Goal: Task Accomplishment & Management: Manage account settings

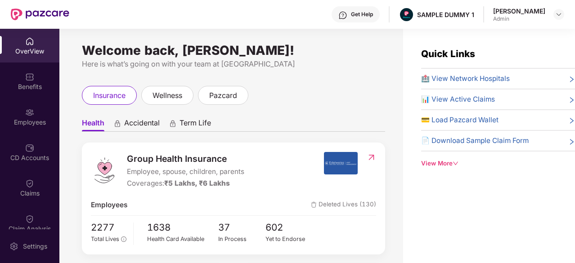
click at [347, 11] on img at bounding box center [342, 15] width 9 height 9
click at [278, 51] on div "Welcome back, [PERSON_NAME]!" at bounding box center [233, 50] width 303 height 7
click at [435, 166] on div "View More" at bounding box center [498, 163] width 154 height 9
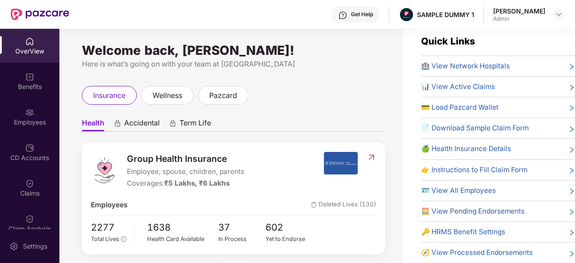
scroll to position [13, 0]
click at [479, 66] on span "🏥 View Network Hospitals" at bounding box center [465, 66] width 89 height 11
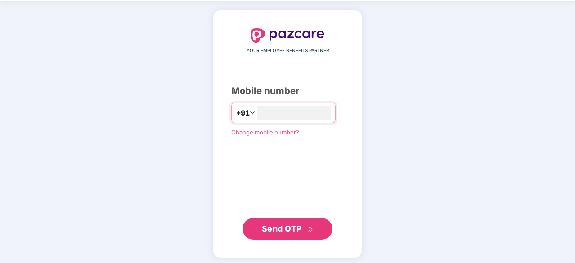
scroll to position [34, 0]
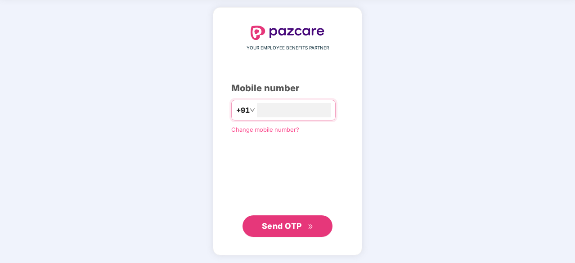
type input "**********"
click at [274, 221] on span "Send OTP" at bounding box center [282, 225] width 40 height 9
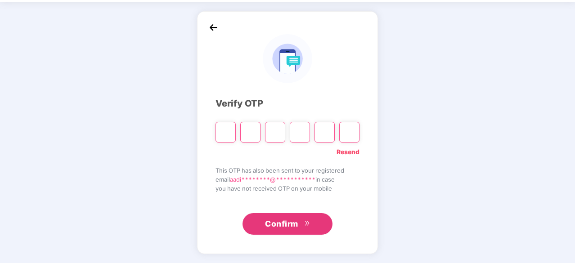
scroll to position [30, 0]
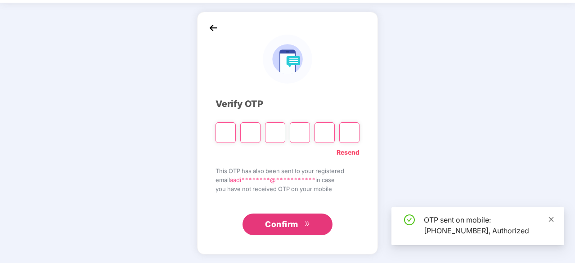
click at [550, 218] on icon "close" at bounding box center [551, 219] width 5 height 5
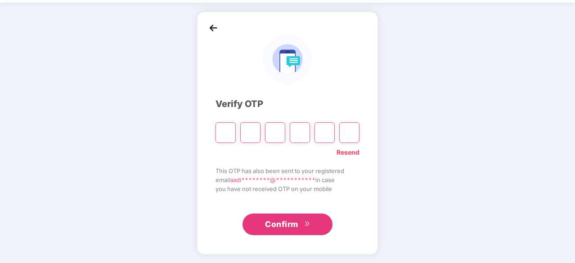
click at [223, 128] on input "Please enter verification code. Digit 1" at bounding box center [225, 132] width 20 height 21
type input "*"
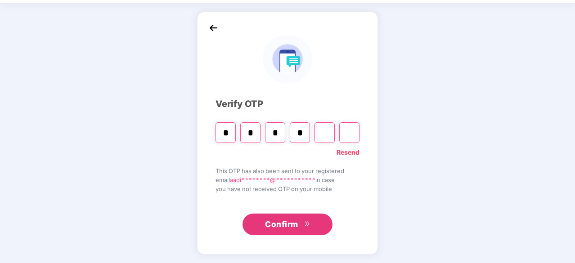
type input "*"
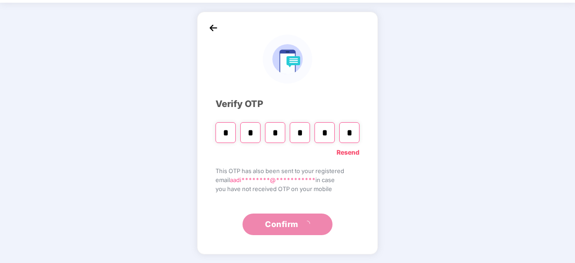
type input "*"
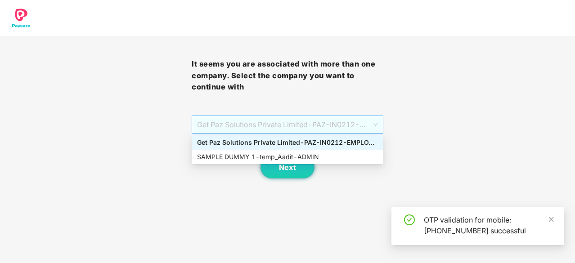
click at [245, 124] on span "Get Paz Solutions Private Limited - PAZ-IN0212 - EMPLOYEE" at bounding box center [287, 124] width 181 height 17
click at [235, 159] on div "SAMPLE DUMMY 1 - temp_Aadit - ADMIN" at bounding box center [287, 157] width 181 height 10
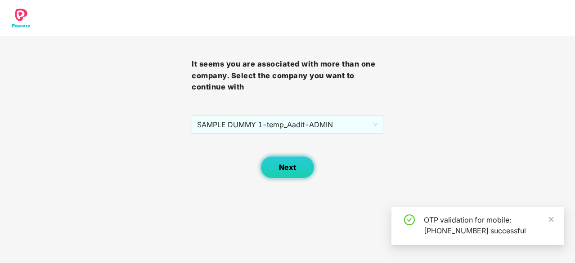
click at [274, 170] on button "Next" at bounding box center [287, 167] width 54 height 22
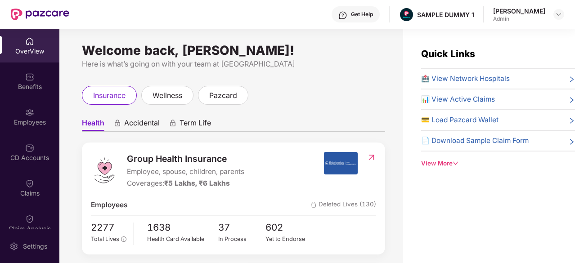
scroll to position [17, 0]
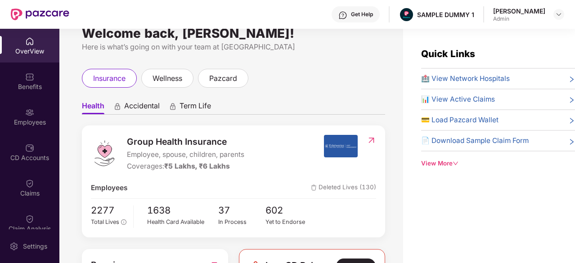
click at [423, 165] on div "View More" at bounding box center [498, 163] width 154 height 9
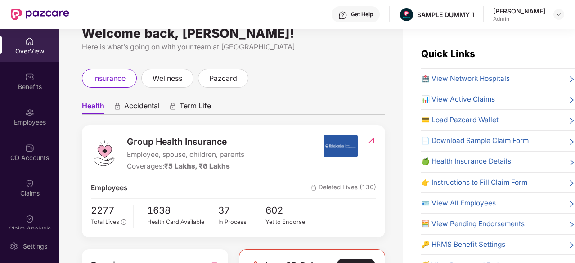
click at [467, 77] on span "🏥 View Network Hospitals" at bounding box center [465, 78] width 89 height 11
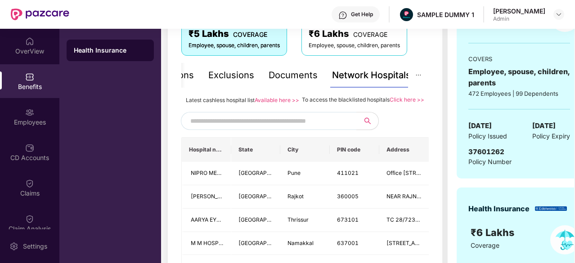
scroll to position [164, 0]
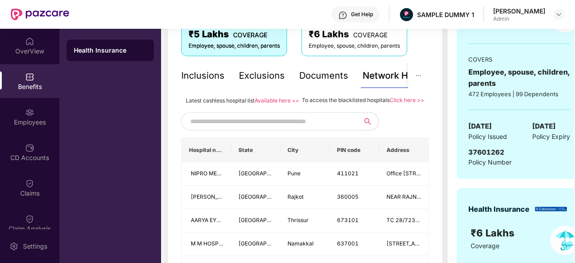
click at [206, 76] on div "Inclusions" at bounding box center [202, 76] width 43 height 14
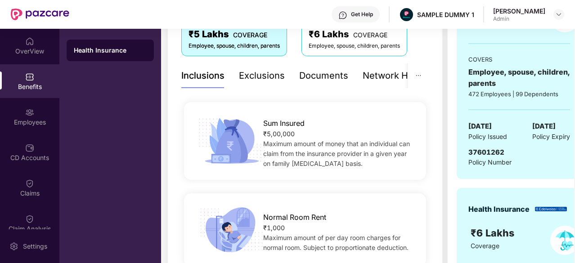
click at [256, 74] on div "Exclusions" at bounding box center [262, 76] width 46 height 14
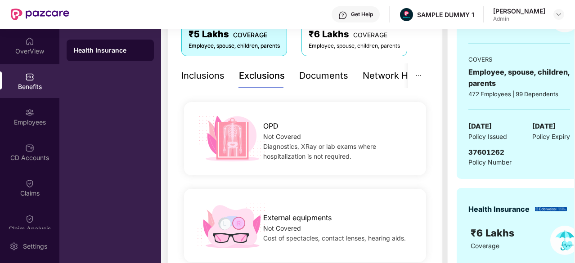
click at [314, 79] on div "Documents" at bounding box center [323, 76] width 49 height 14
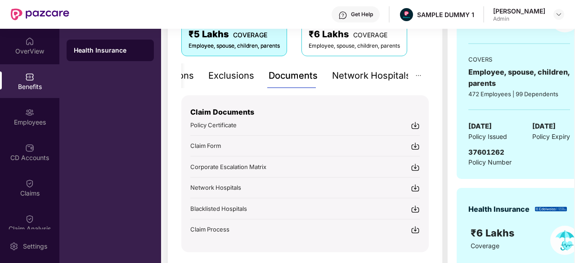
click at [381, 81] on div "Network Hospitals" at bounding box center [371, 76] width 79 height 14
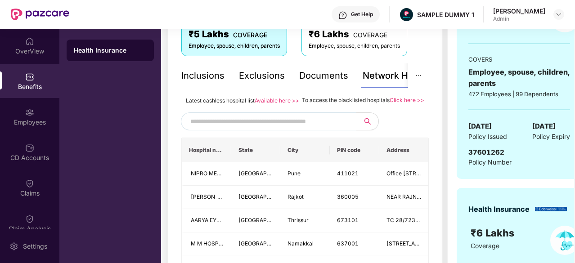
click at [189, 72] on div "Inclusions" at bounding box center [202, 76] width 43 height 14
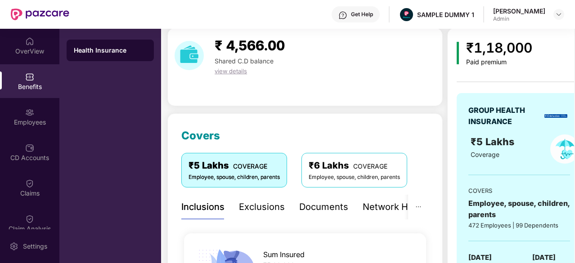
scroll to position [31, 0]
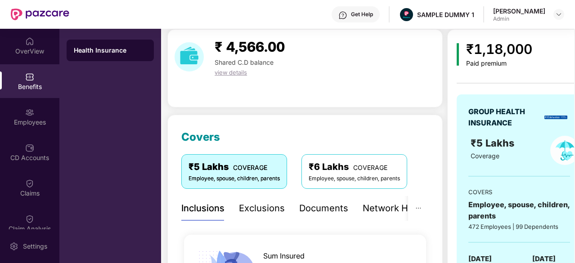
click at [253, 211] on div "Exclusions" at bounding box center [262, 209] width 46 height 14
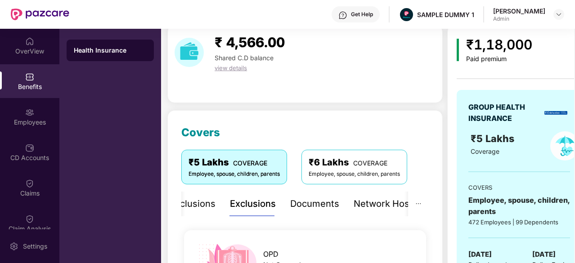
scroll to position [27, 0]
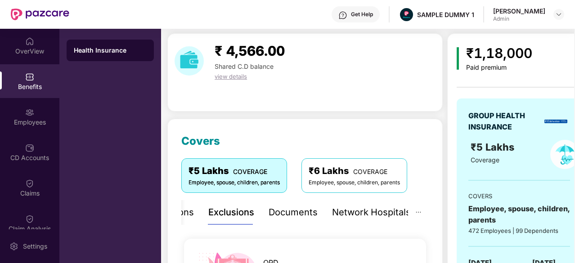
click at [316, 220] on div "Inclusions Exclusions Documents Network Hospitals" at bounding box center [281, 212] width 260 height 25
click at [289, 215] on div "Documents" at bounding box center [293, 213] width 49 height 14
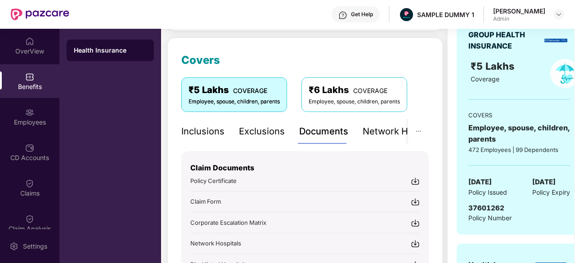
scroll to position [108, 0]
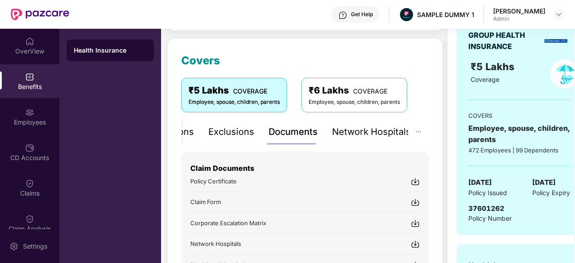
click at [366, 133] on div "Network Hospitals" at bounding box center [371, 132] width 79 height 14
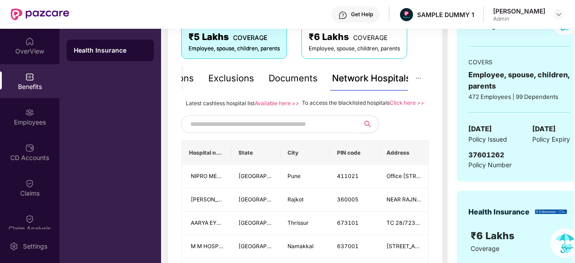
scroll to position [187, 0]
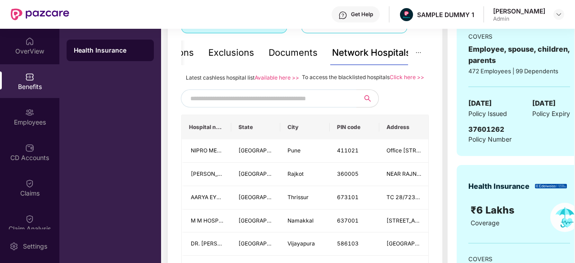
click at [319, 105] on input "text" at bounding box center [267, 98] width 154 height 13
type input "******"
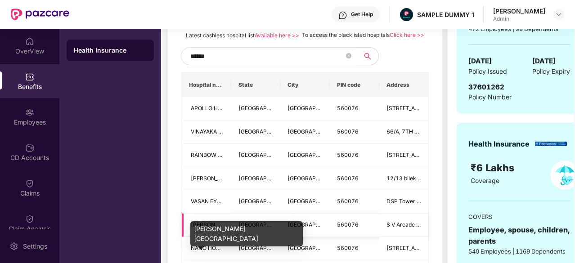
scroll to position [229, 0]
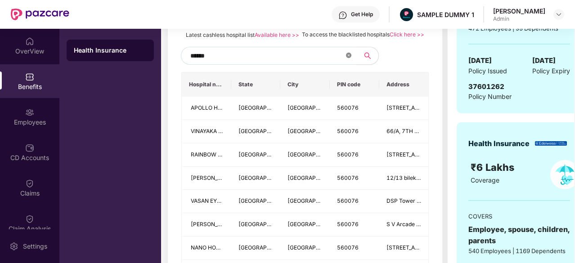
click at [346, 58] on icon "close-circle" at bounding box center [348, 55] width 5 height 5
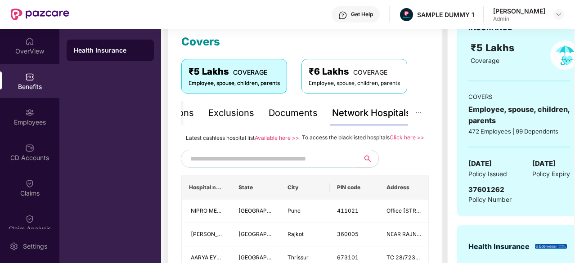
scroll to position [52, 0]
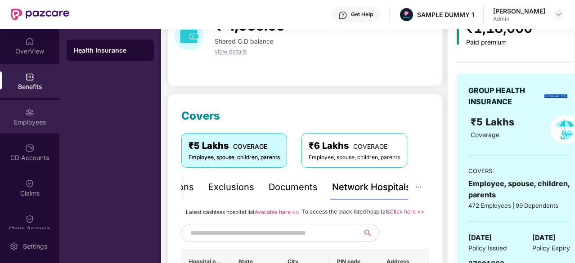
click at [13, 119] on div "Employees" at bounding box center [29, 122] width 59 height 9
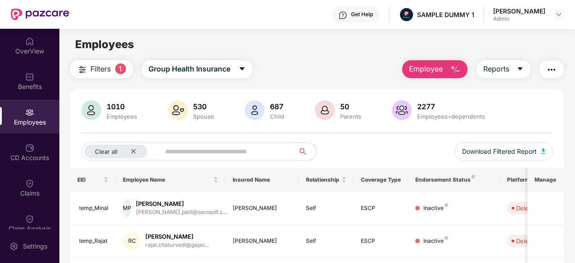
click at [243, 155] on input "text" at bounding box center [223, 151] width 117 height 13
click at [432, 68] on span "Employee" at bounding box center [426, 68] width 34 height 11
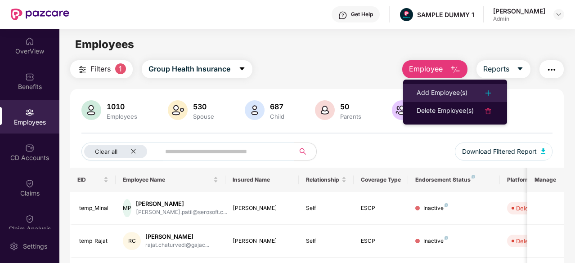
click at [434, 90] on div "Add Employee(s)" at bounding box center [442, 93] width 51 height 11
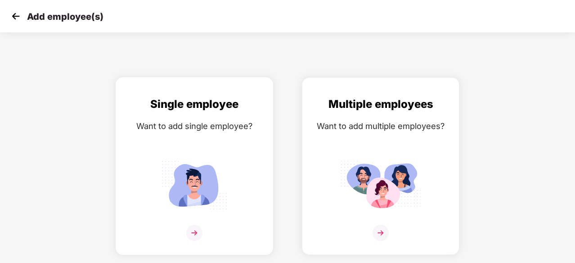
click at [210, 153] on div "Single employee Want to add single employee?" at bounding box center [194, 174] width 139 height 157
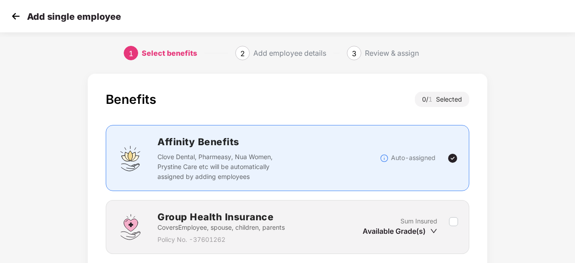
scroll to position [68, 0]
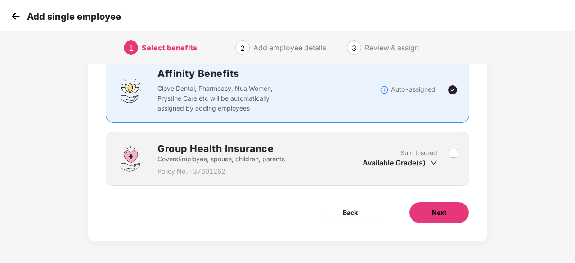
click at [447, 208] on button "Next" at bounding box center [439, 213] width 60 height 22
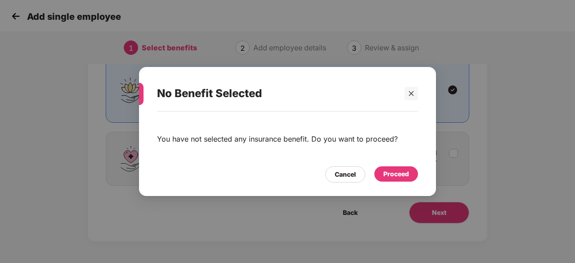
click at [399, 171] on div "Proceed" at bounding box center [396, 174] width 26 height 10
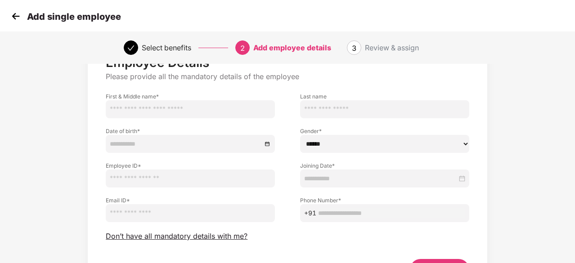
scroll to position [41, 0]
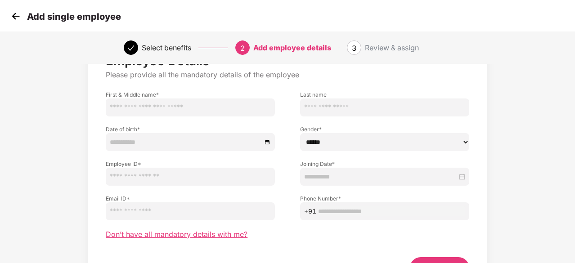
click at [202, 231] on span "Don’t have all mandatory details with me?" at bounding box center [177, 234] width 142 height 9
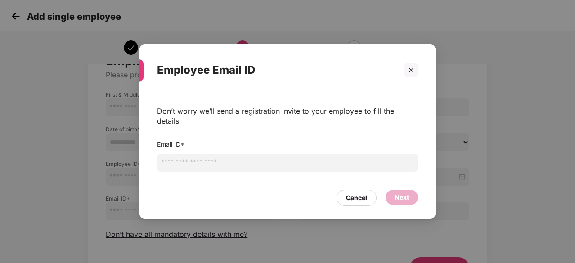
click at [241, 160] on input "email" at bounding box center [287, 163] width 261 height 18
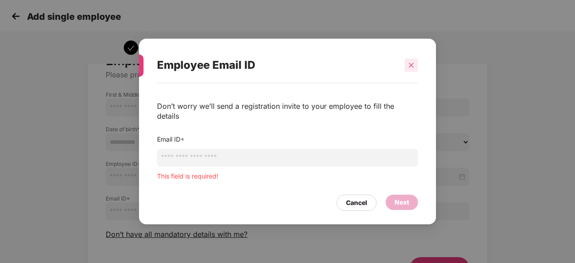
click at [408, 72] on div at bounding box center [410, 64] width 13 height 13
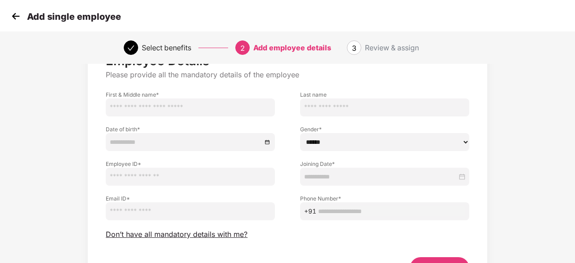
scroll to position [97, 0]
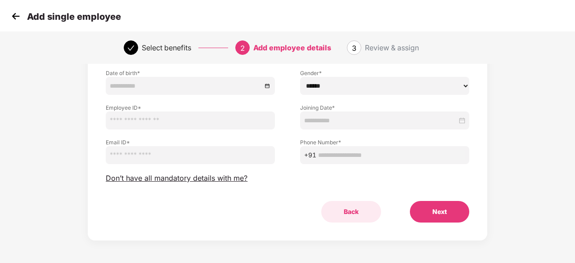
click at [350, 211] on button "Back" at bounding box center [351, 212] width 60 height 22
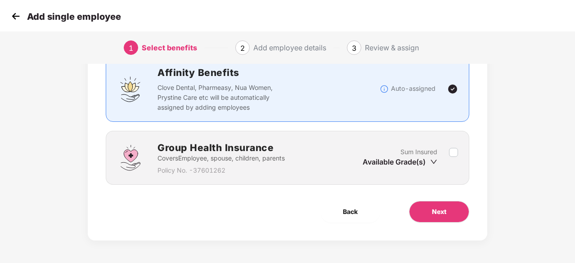
scroll to position [68, 0]
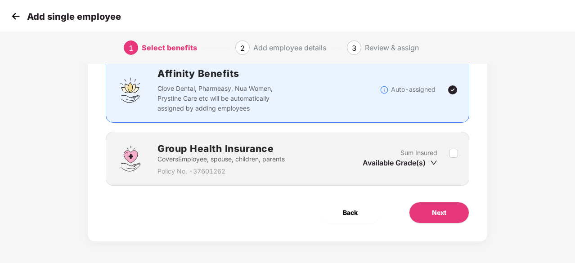
click at [350, 211] on span "Back" at bounding box center [350, 213] width 15 height 10
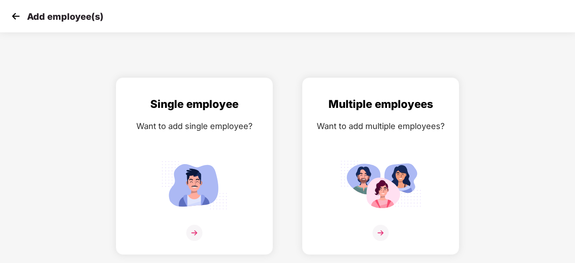
click at [18, 22] on img at bounding box center [15, 15] width 13 height 13
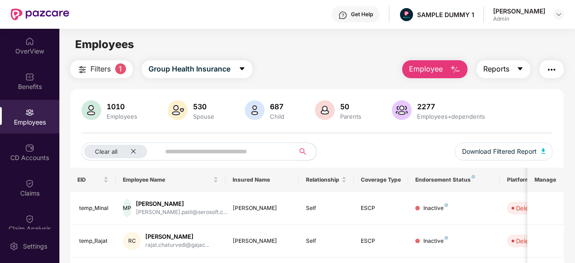
click at [489, 67] on span "Reports" at bounding box center [496, 68] width 26 height 11
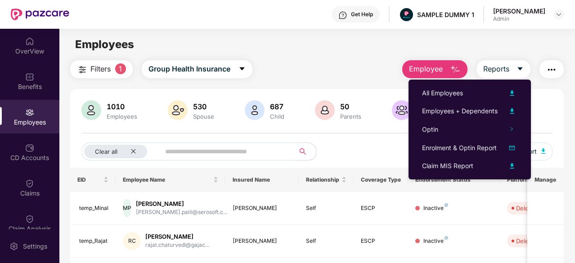
click at [341, 45] on div "Employees" at bounding box center [316, 44] width 515 height 17
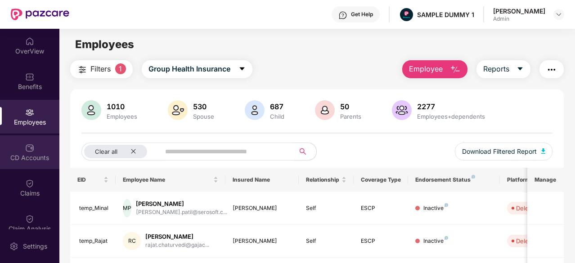
click at [16, 151] on div "CD Accounts" at bounding box center [29, 152] width 59 height 34
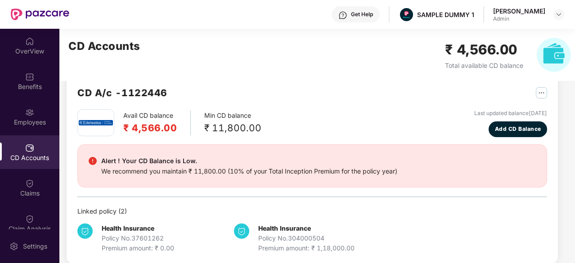
scroll to position [18, 0]
click at [508, 123] on button "Add CD Balance" at bounding box center [518, 129] width 58 height 16
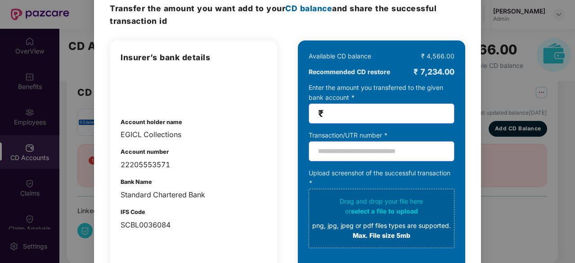
scroll to position [0, 0]
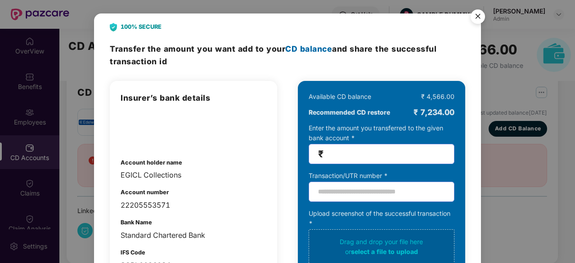
click at [479, 10] on img "Close" at bounding box center [477, 17] width 25 height 25
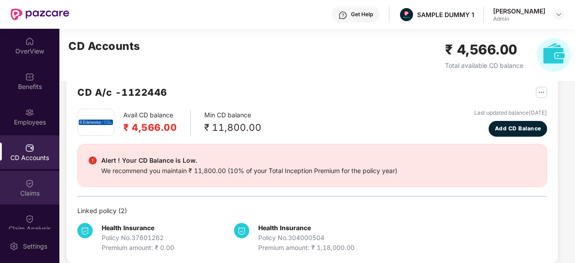
click at [28, 193] on div "Claims" at bounding box center [29, 193] width 59 height 9
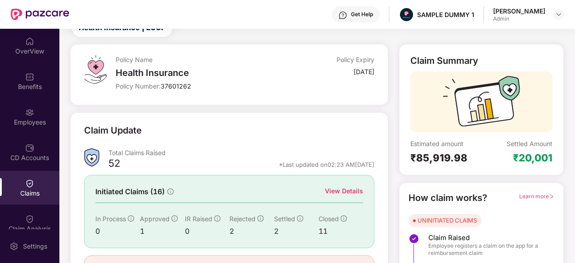
scroll to position [88, 0]
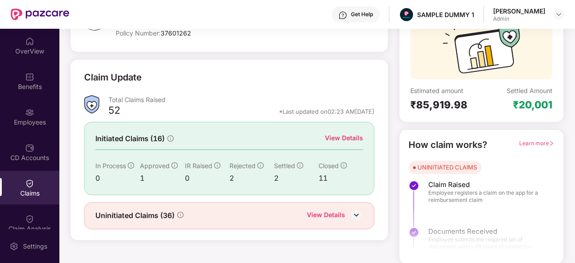
click at [355, 139] on div "View Details" at bounding box center [344, 138] width 38 height 10
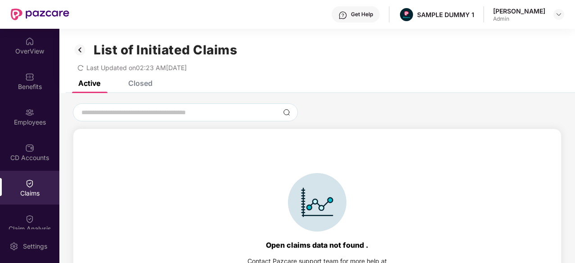
click at [144, 85] on div "Closed" at bounding box center [140, 83] width 24 height 9
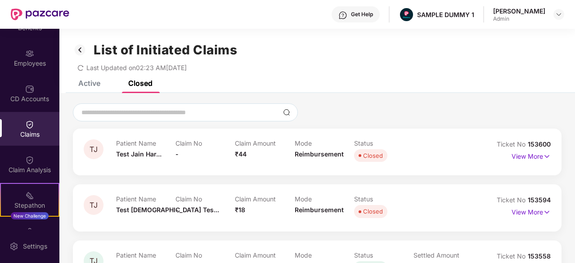
scroll to position [59, 0]
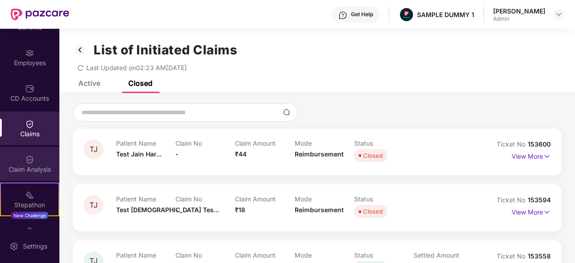
click at [22, 172] on div "Claim Analysis" at bounding box center [29, 169] width 59 height 9
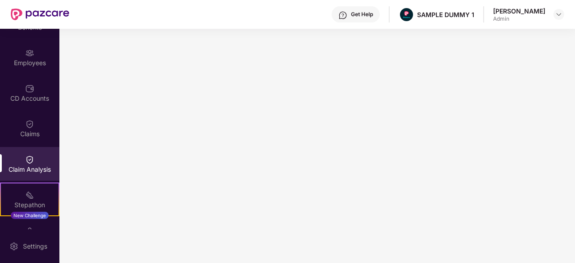
scroll to position [154, 0]
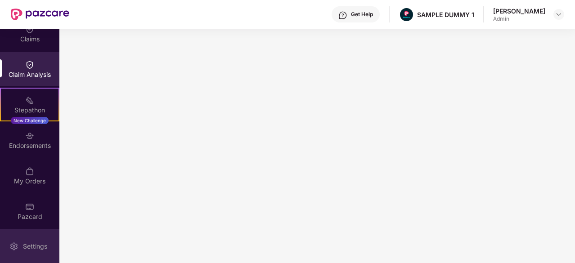
click at [13, 246] on img at bounding box center [13, 246] width 9 height 9
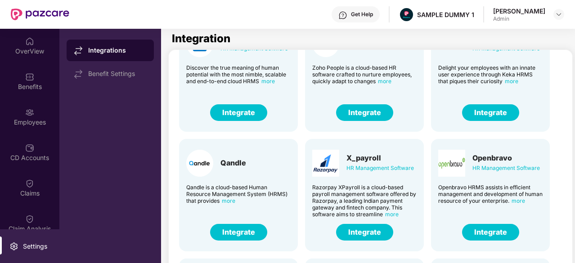
scroll to position [57, 1]
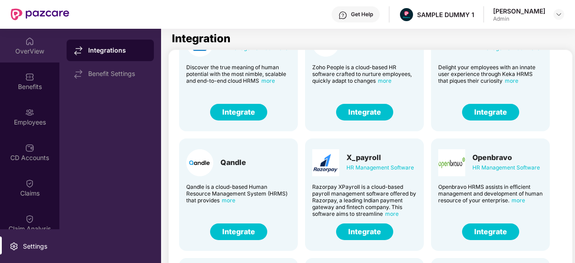
click at [27, 45] on img at bounding box center [29, 41] width 9 height 9
